Goal: Information Seeking & Learning: Compare options

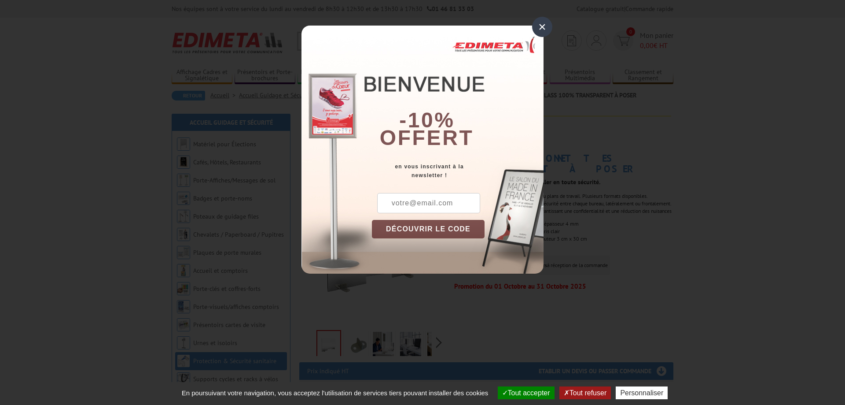
click at [539, 26] on div "×" at bounding box center [542, 27] width 20 height 20
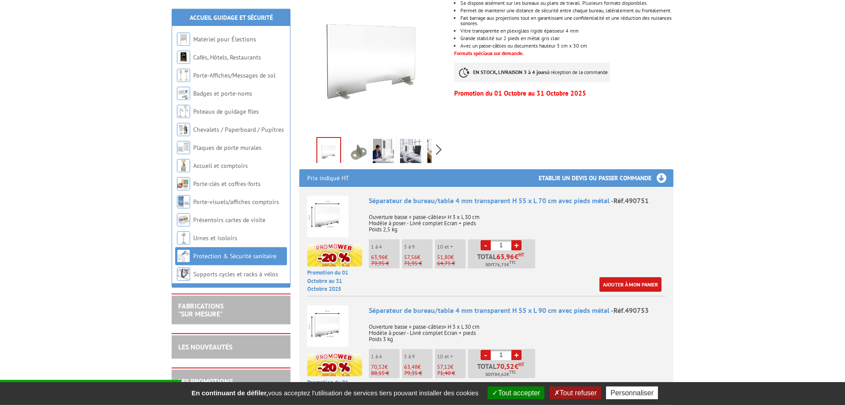
scroll to position [224, 0]
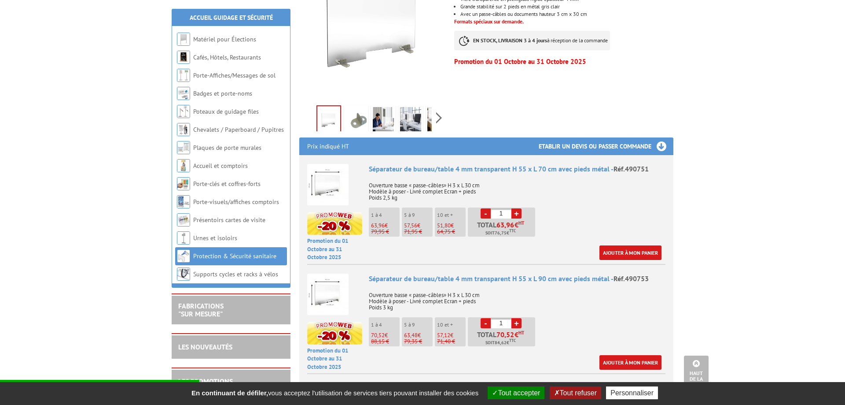
click at [321, 175] on img at bounding box center [327, 184] width 41 height 41
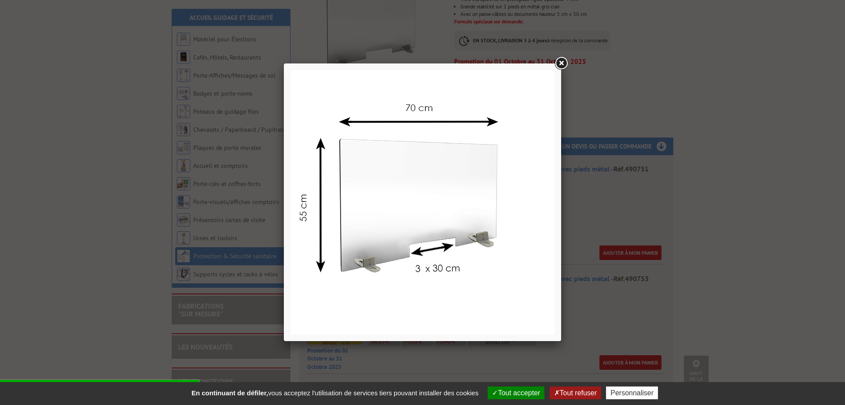
click at [560, 63] on link at bounding box center [561, 63] width 16 height 16
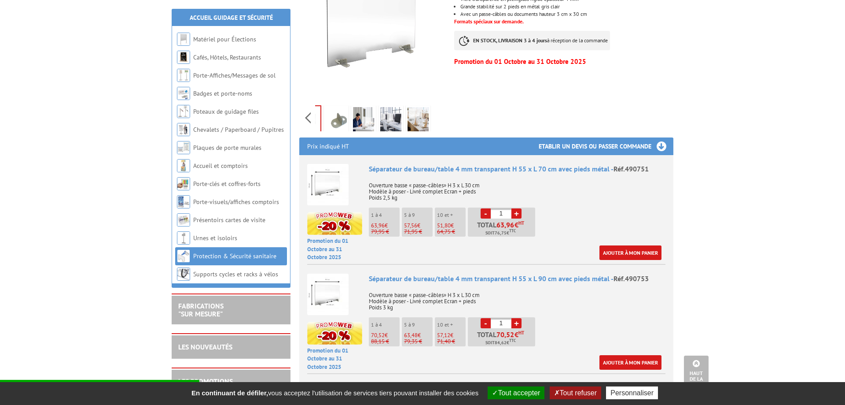
click at [437, 105] on div "Previous Next" at bounding box center [373, 117] width 148 height 31
click at [341, 108] on img at bounding box center [336, 120] width 21 height 27
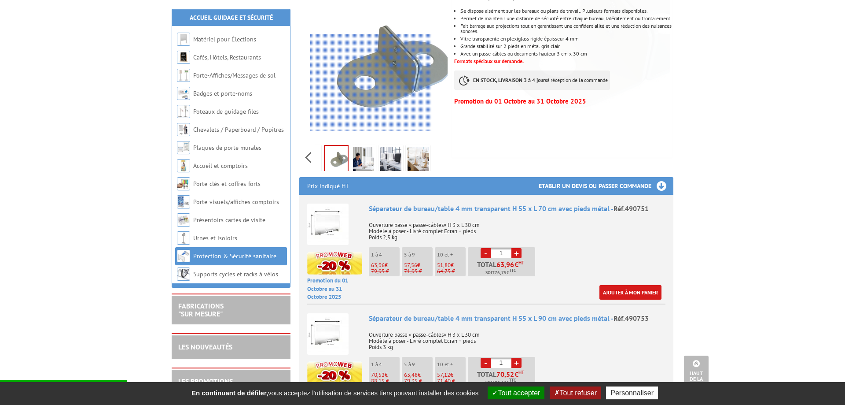
scroll to position [135, 0]
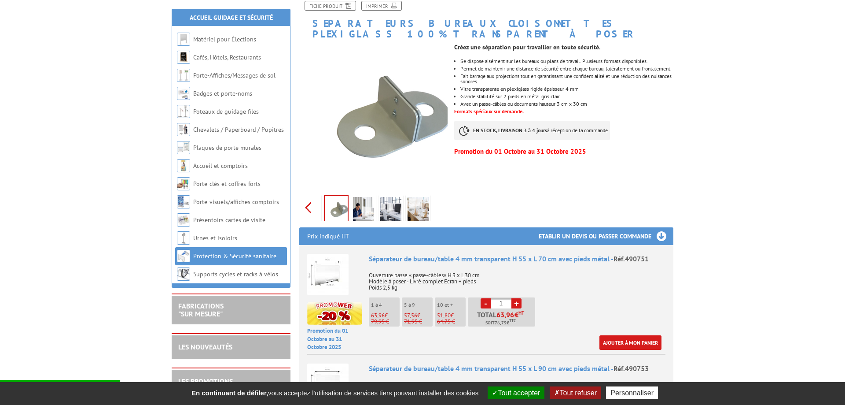
click at [305, 195] on div "Previous Next" at bounding box center [373, 207] width 148 height 31
click at [325, 199] on img at bounding box center [328, 210] width 21 height 27
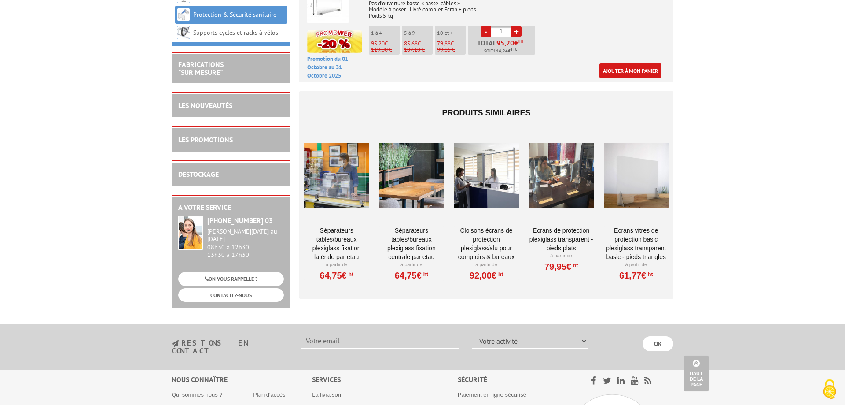
scroll to position [988, 0]
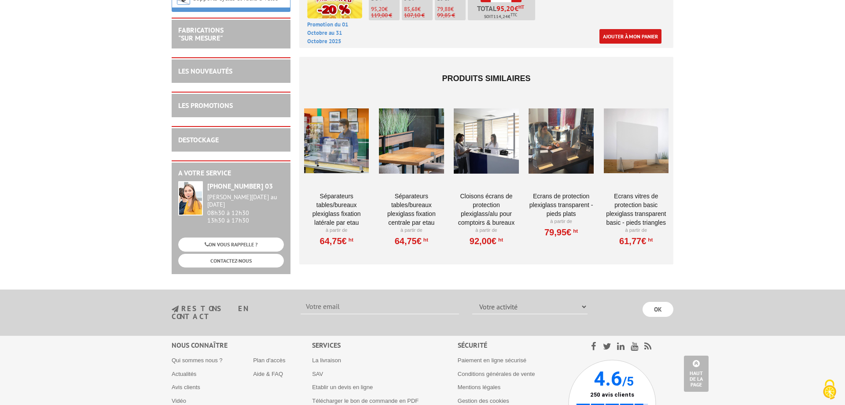
click at [652, 145] on div at bounding box center [636, 141] width 65 height 88
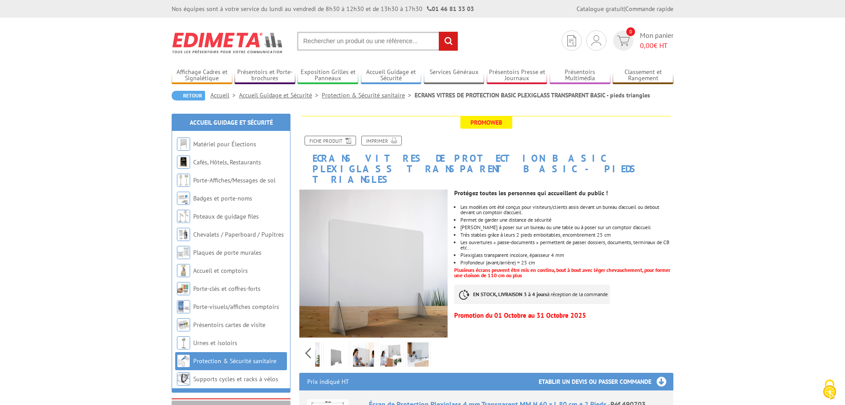
click at [438, 346] on div "Previous Next" at bounding box center [373, 352] width 148 height 31
click at [307, 343] on div "Previous Next" at bounding box center [373, 352] width 148 height 31
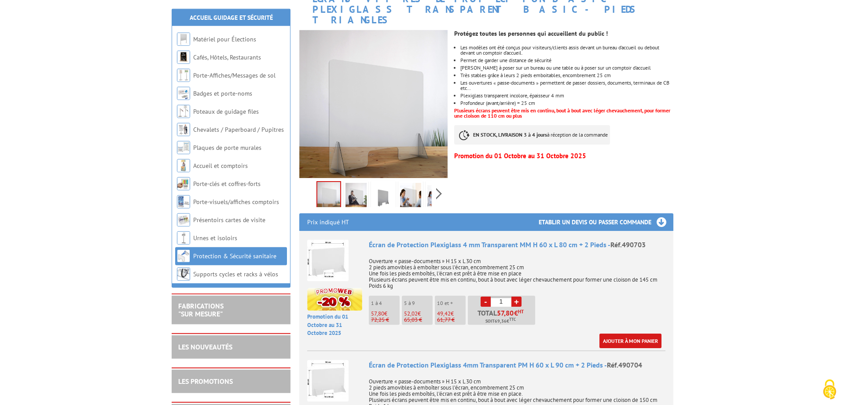
scroll to position [180, 0]
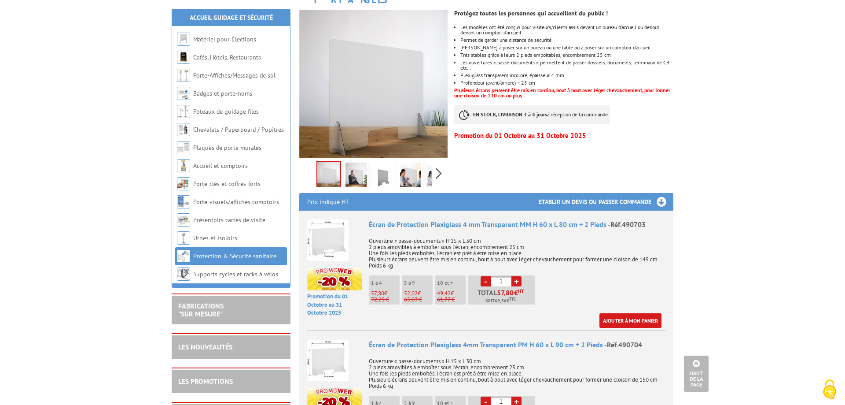
click at [347, 228] on img at bounding box center [327, 239] width 41 height 41
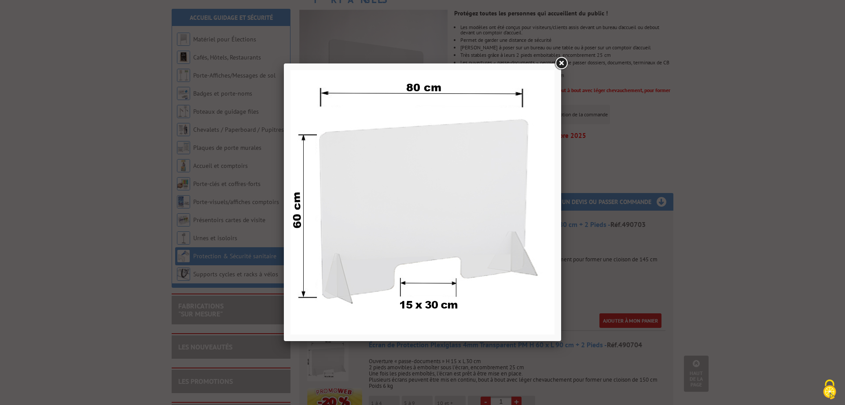
click at [564, 62] on link at bounding box center [561, 63] width 16 height 16
